Goal: Transaction & Acquisition: Purchase product/service

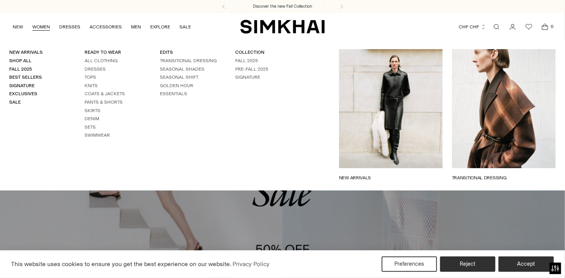
click at [44, 28] on link "WOMEN" at bounding box center [41, 26] width 18 height 17
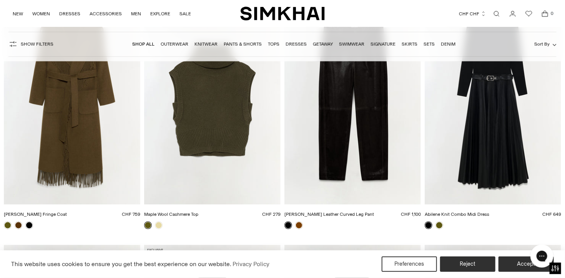
scroll to position [6011, 0]
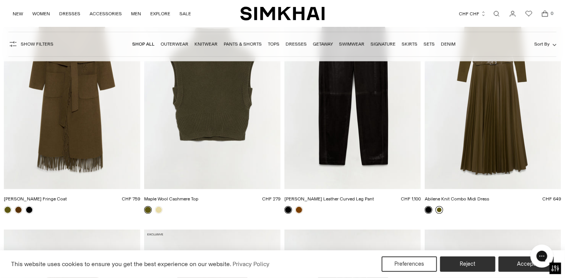
click at [439, 214] on link at bounding box center [440, 211] width 8 height 8
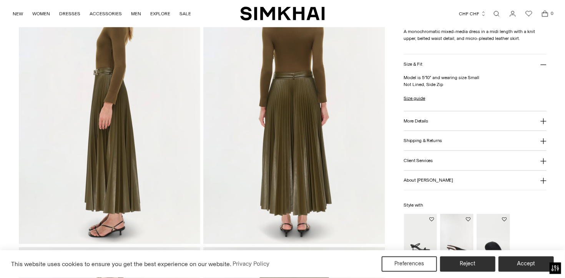
scroll to position [365, 0]
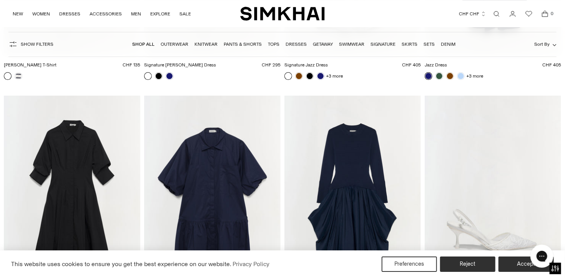
scroll to position [19590, 0]
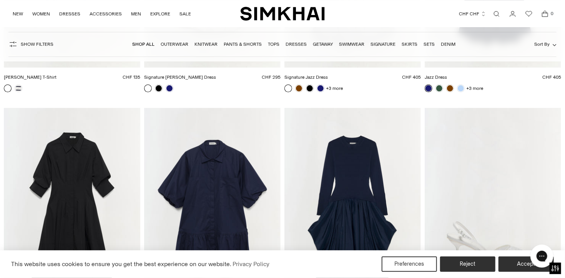
click at [0, 0] on img "Kenlie Taffeta Knit Midi Dress" at bounding box center [0, 0] width 0 height 0
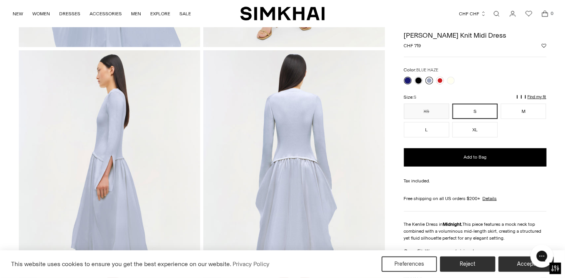
click at [429, 80] on link at bounding box center [430, 81] width 8 height 8
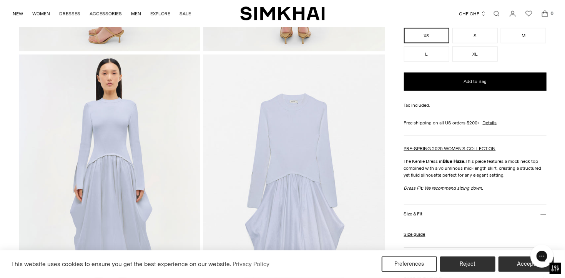
scroll to position [552, 0]
